Goal: Task Accomplishment & Management: Use online tool/utility

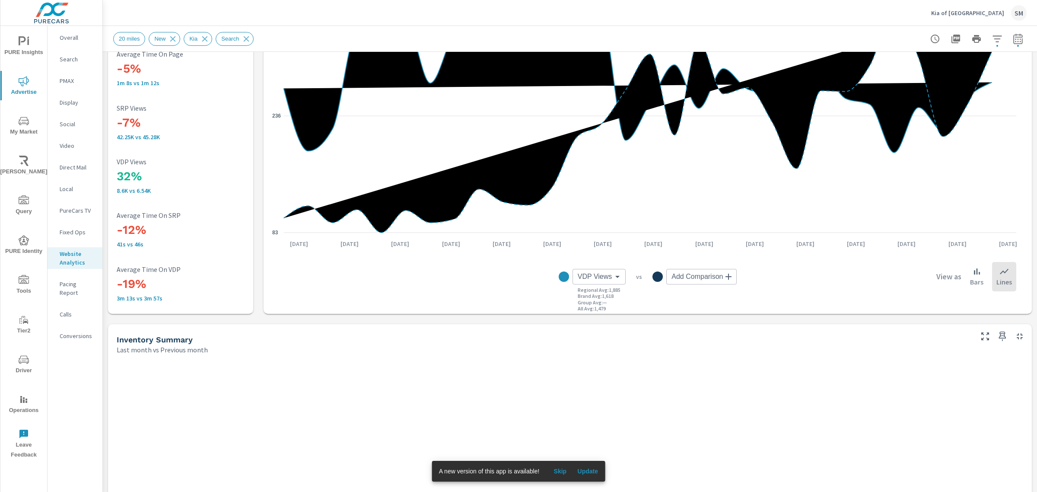
scroll to position [104, 0]
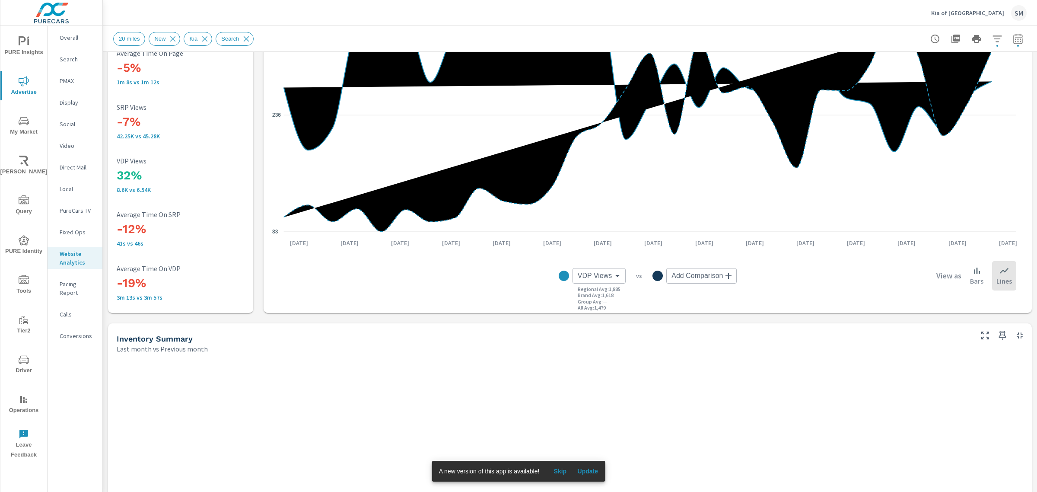
click at [595, 478] on div "A new version of this app is available! Skip Update" at bounding box center [518, 471] width 173 height 21
click at [592, 475] on button "Update" at bounding box center [588, 471] width 28 height 14
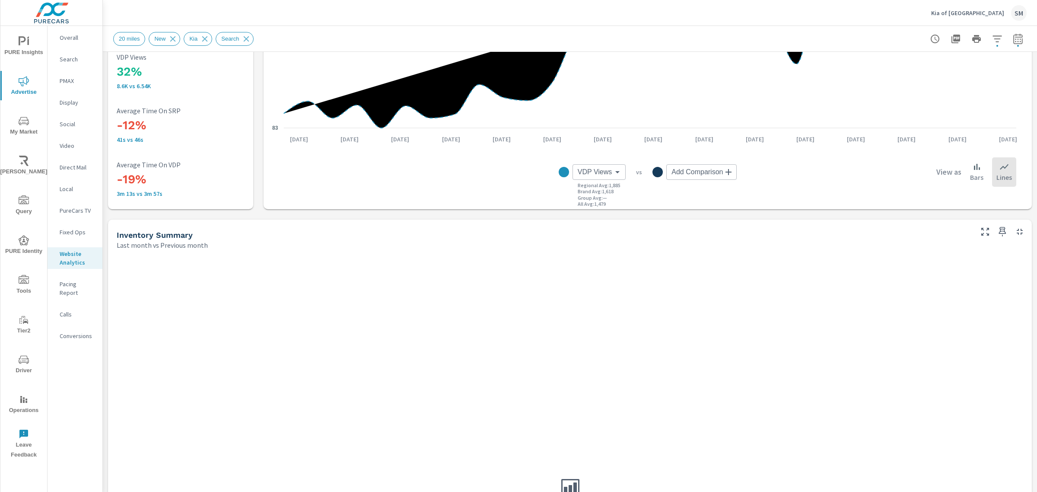
scroll to position [207, 0]
click at [993, 35] on icon "button" at bounding box center [997, 38] width 9 height 6
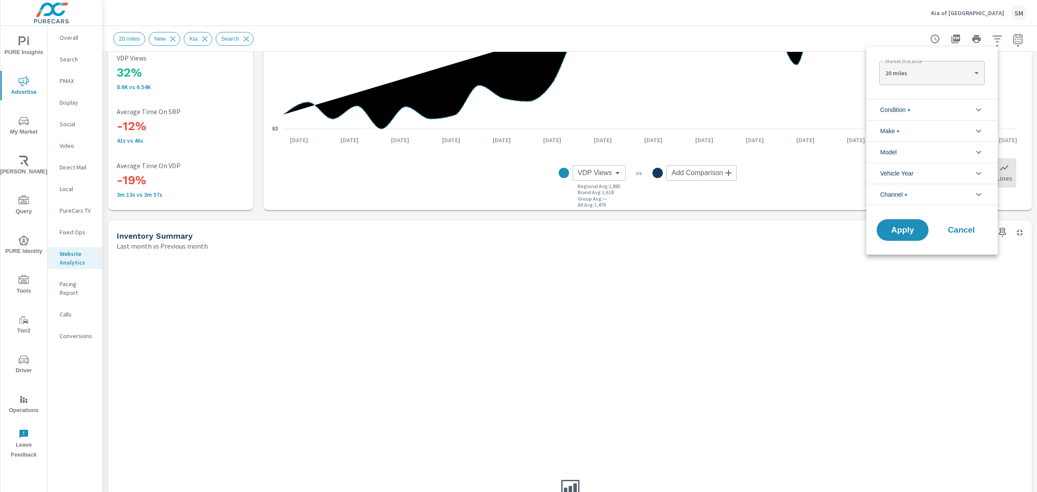
scroll to position [19, 0]
click at [921, 113] on li "Condition" at bounding box center [932, 109] width 131 height 21
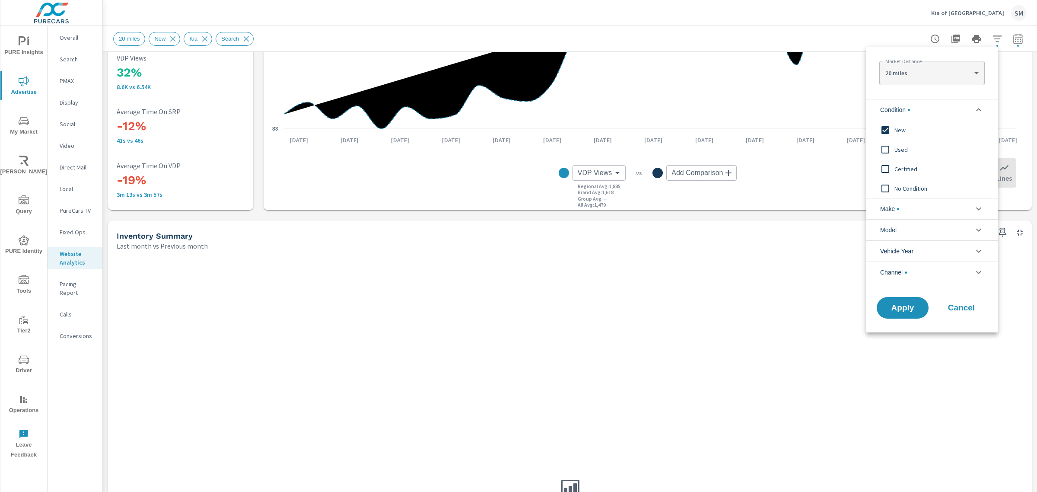
click at [964, 304] on span "Cancel" at bounding box center [961, 308] width 35 height 8
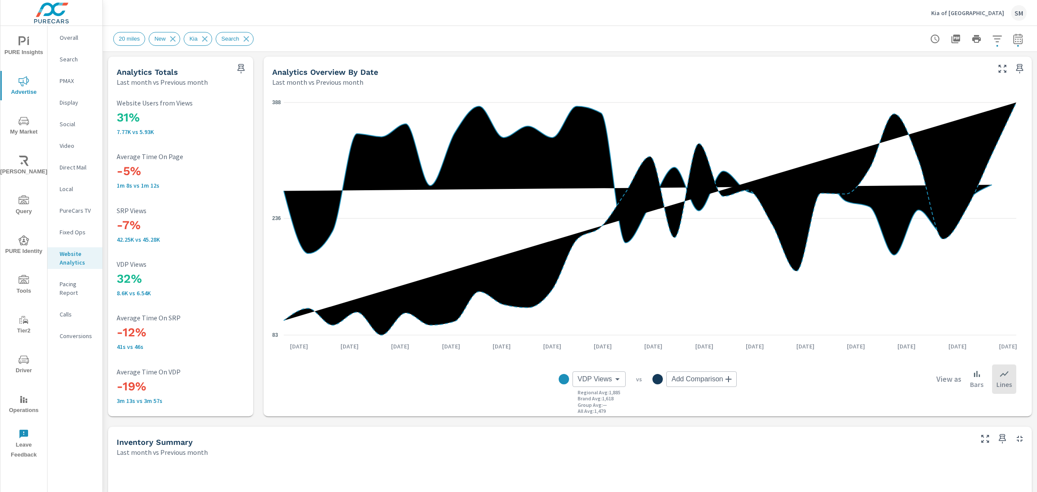
scroll to position [0, 0]
click at [977, 12] on p "Kia of [GEOGRAPHIC_DATA]" at bounding box center [967, 13] width 73 height 8
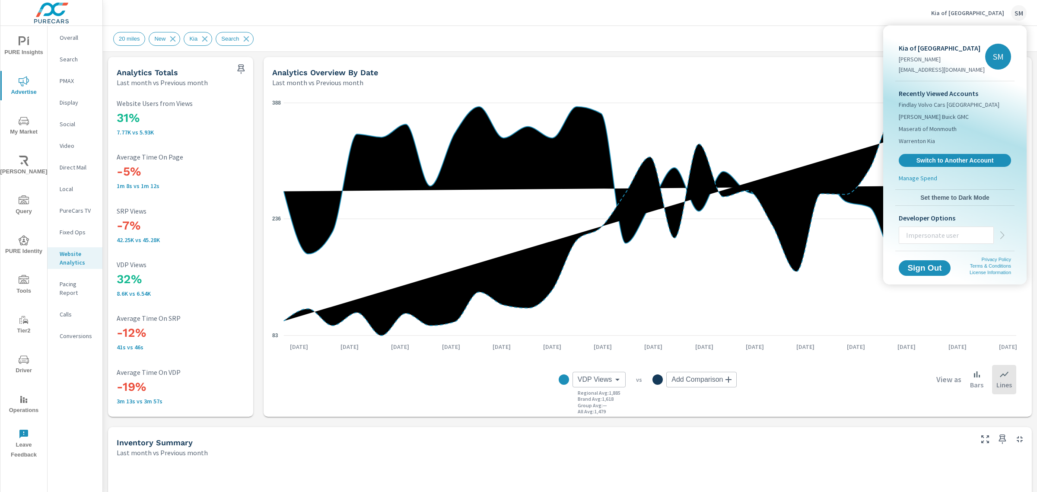
click at [856, 19] on div at bounding box center [518, 246] width 1037 height 492
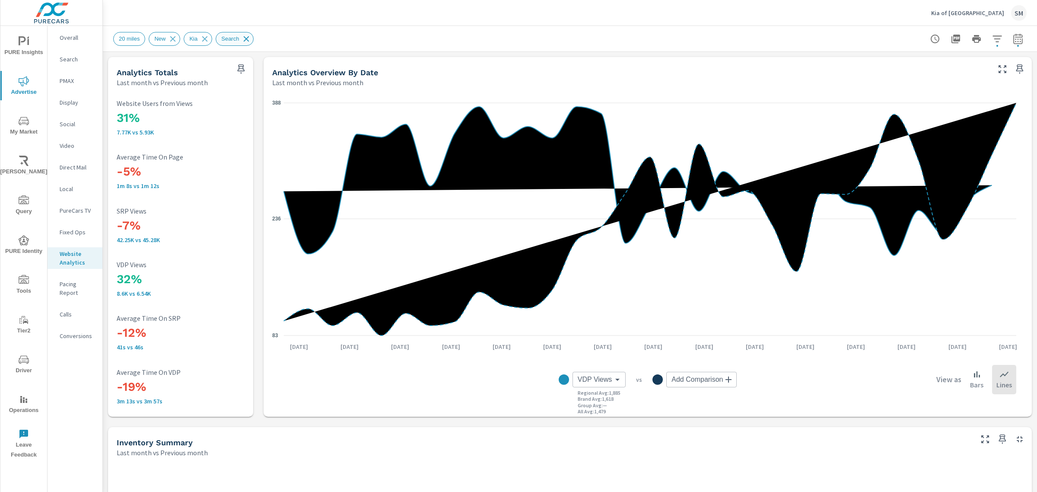
click at [243, 39] on icon at bounding box center [247, 39] width 10 height 10
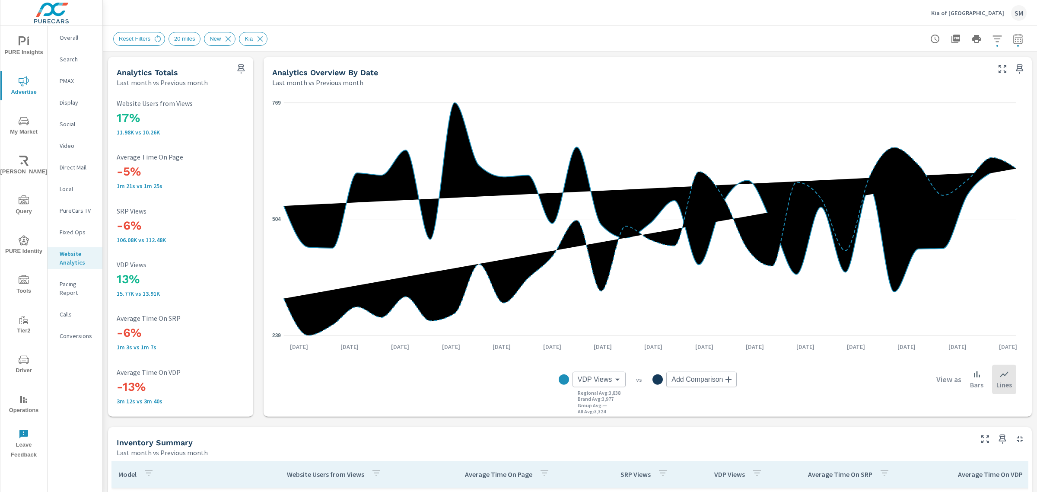
scroll to position [32, 0]
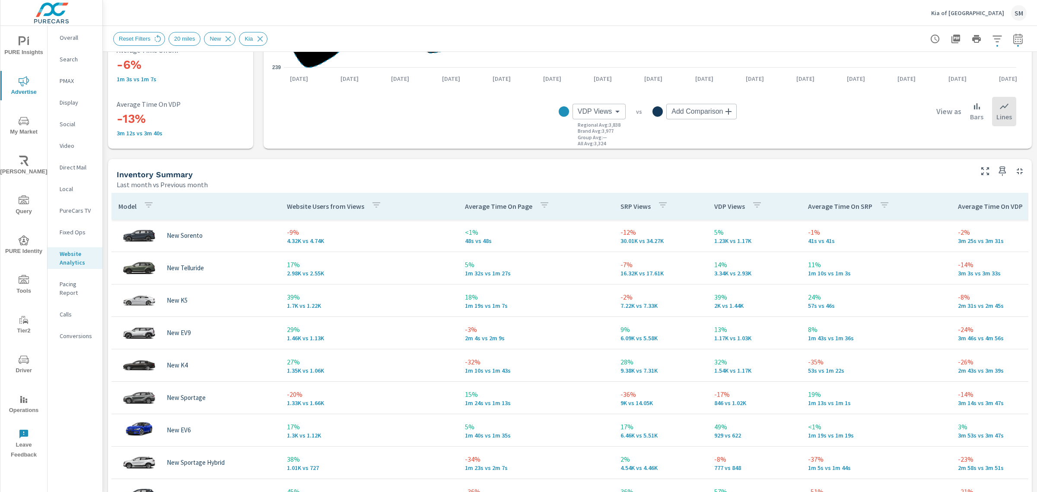
scroll to position [268, 0]
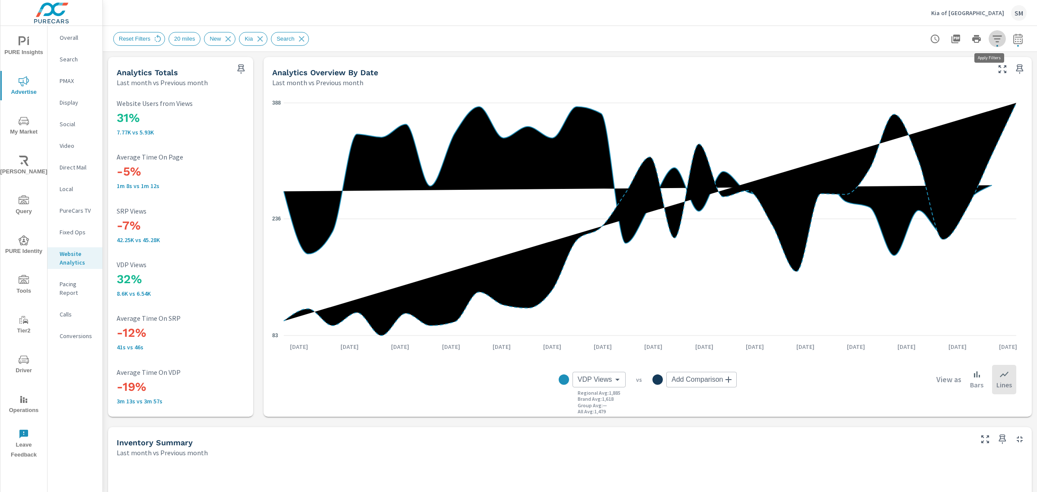
click at [992, 41] on icon "button" at bounding box center [997, 39] width 10 height 10
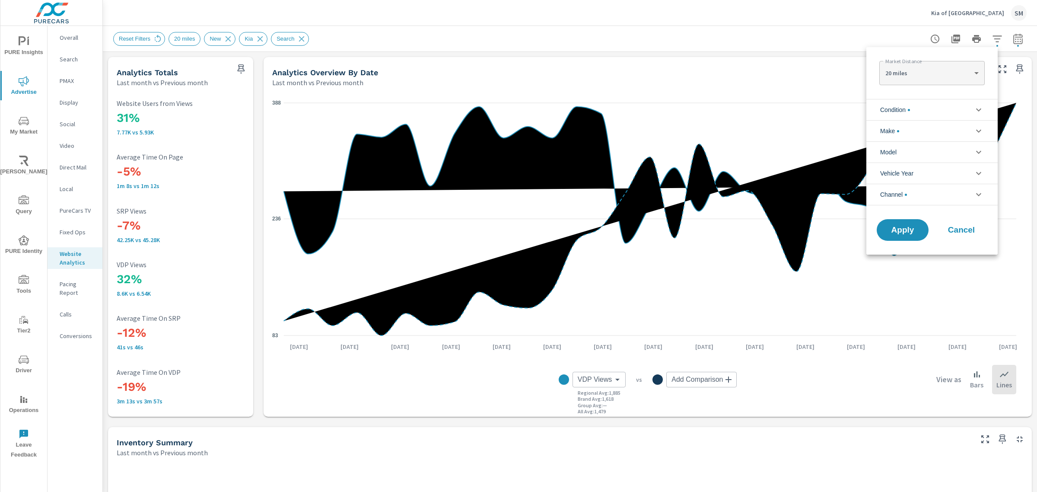
scroll to position [19, 0]
click at [944, 191] on li "Channel" at bounding box center [932, 195] width 131 height 22
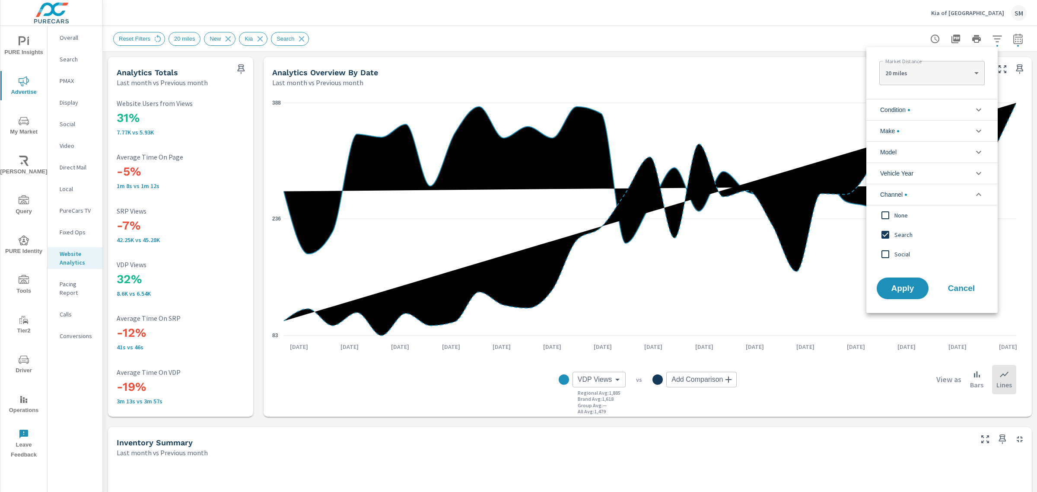
scroll to position [0, 0]
click at [885, 233] on input "filter options" at bounding box center [886, 235] width 18 height 18
click at [909, 288] on span "Apply" at bounding box center [902, 288] width 35 height 8
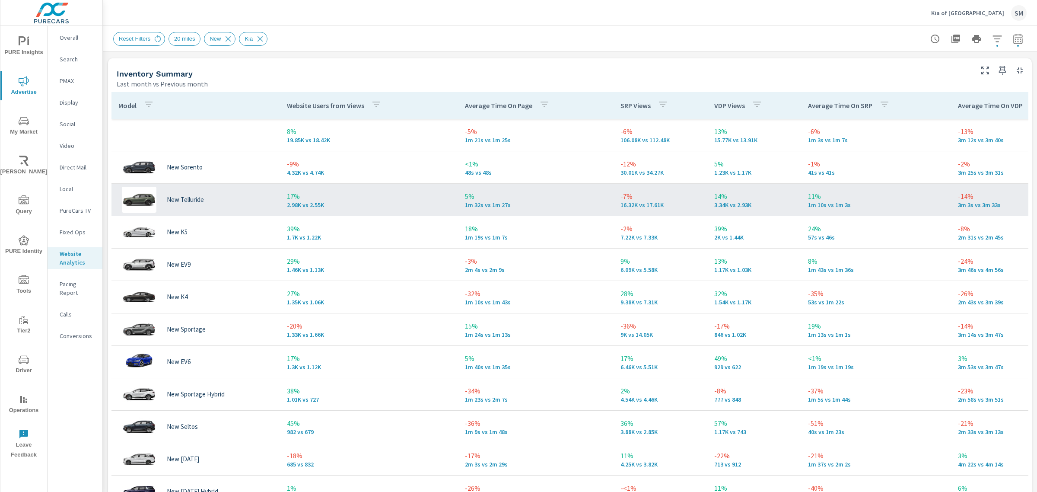
scroll to position [96, 0]
